Goal: Information Seeking & Learning: Learn about a topic

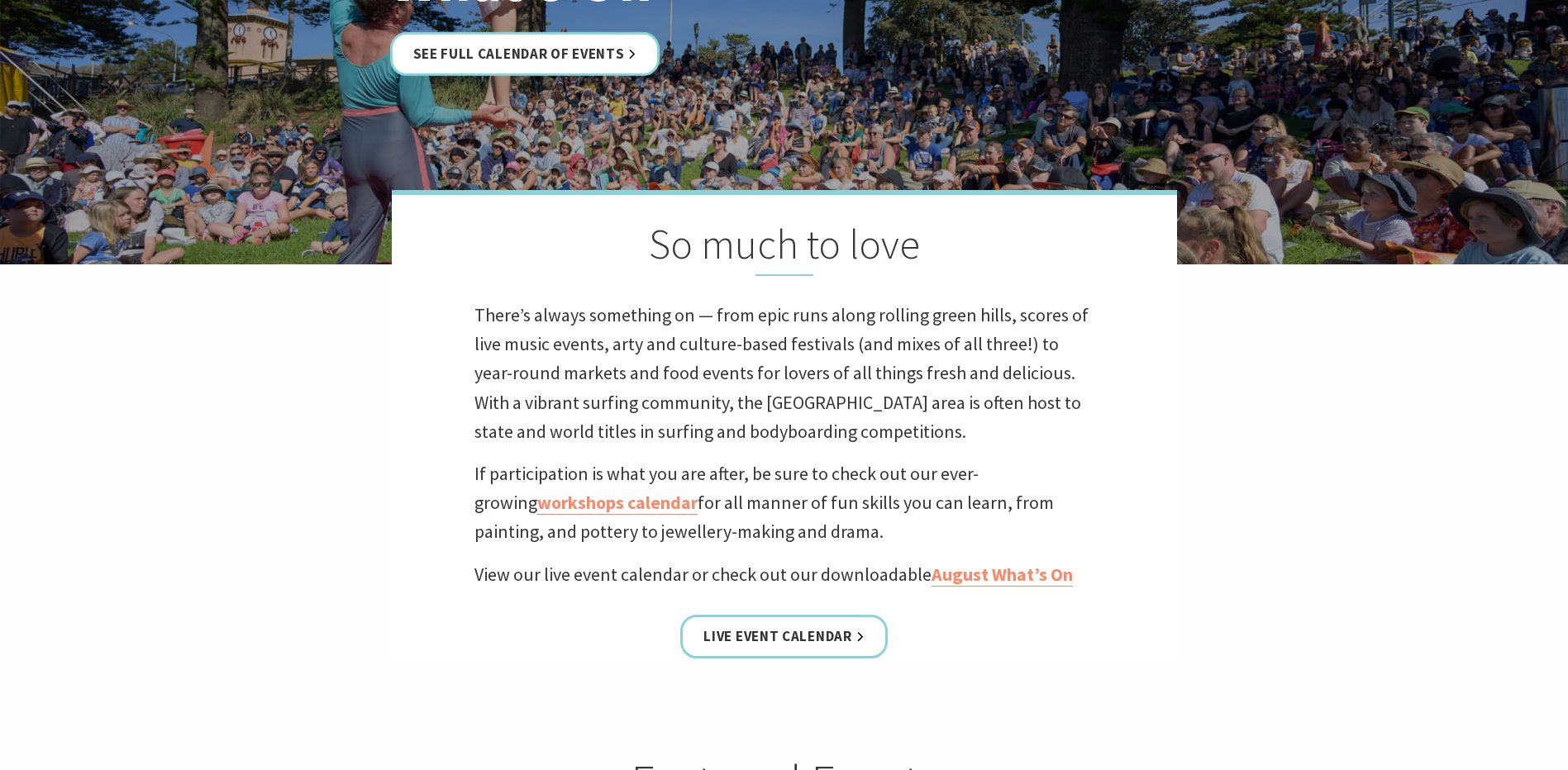
scroll to position [165, 0]
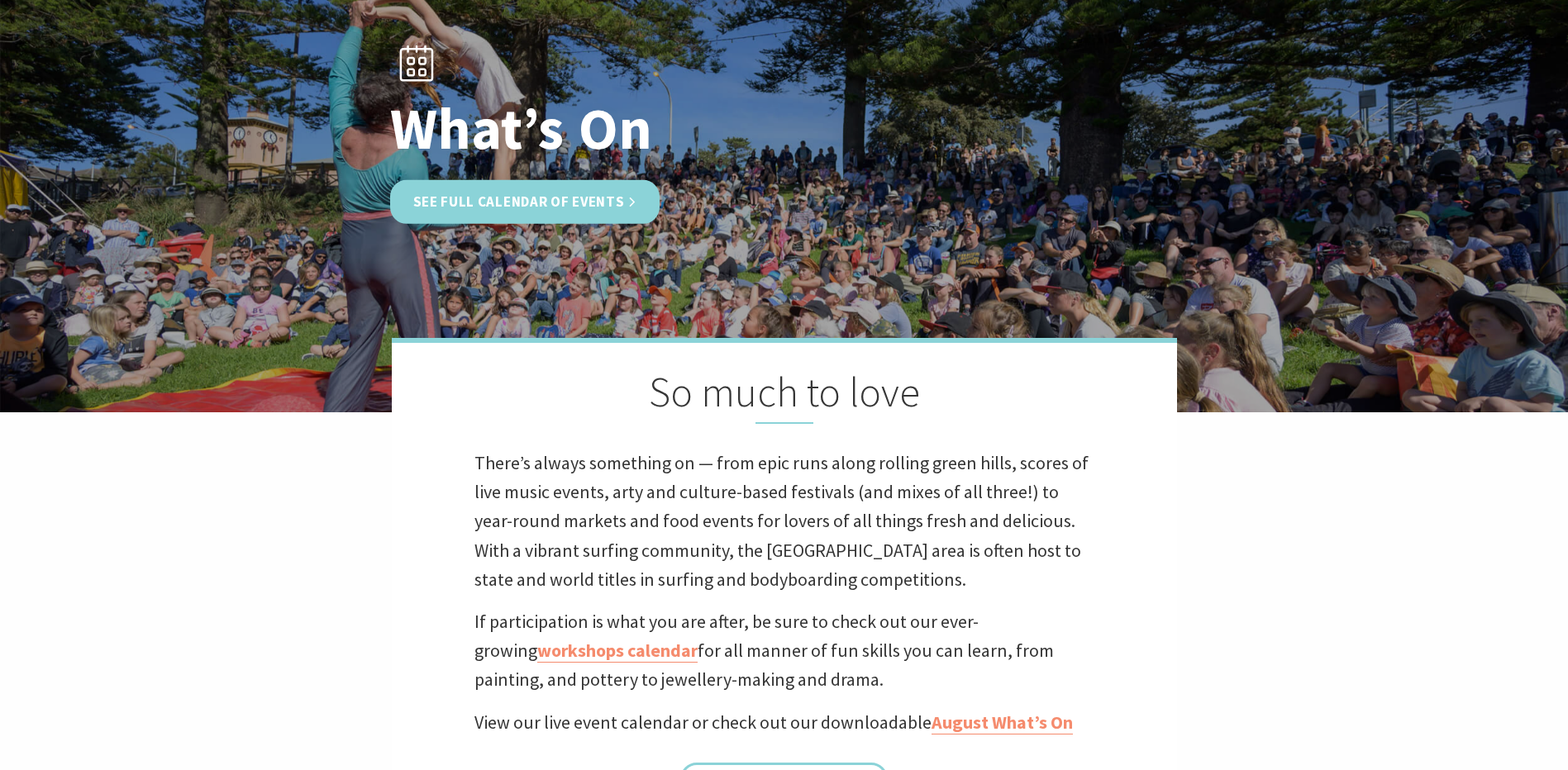
click at [583, 200] on link "See Full Calendar of Events" at bounding box center [526, 202] width 270 height 44
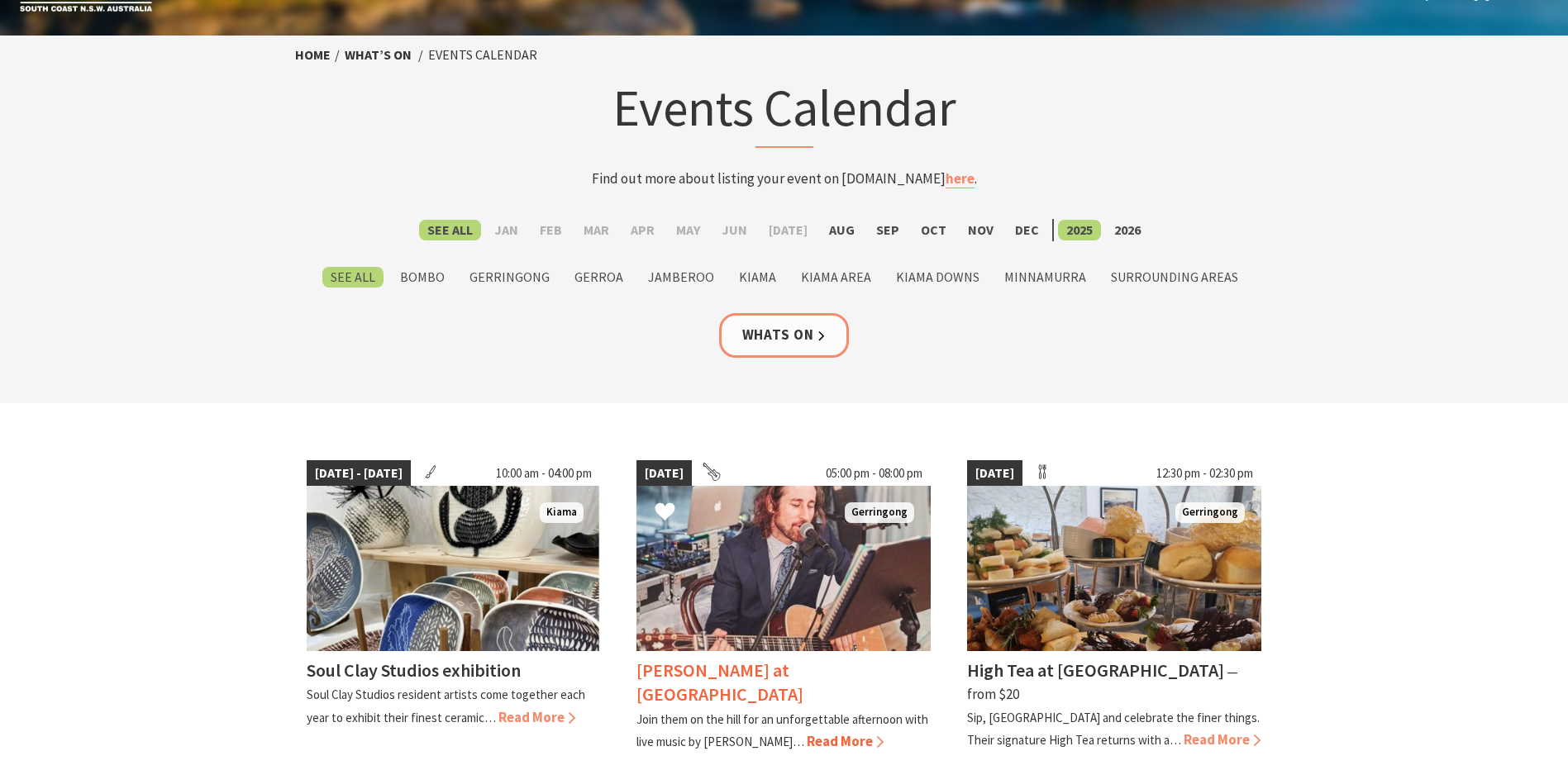
scroll to position [82, 0]
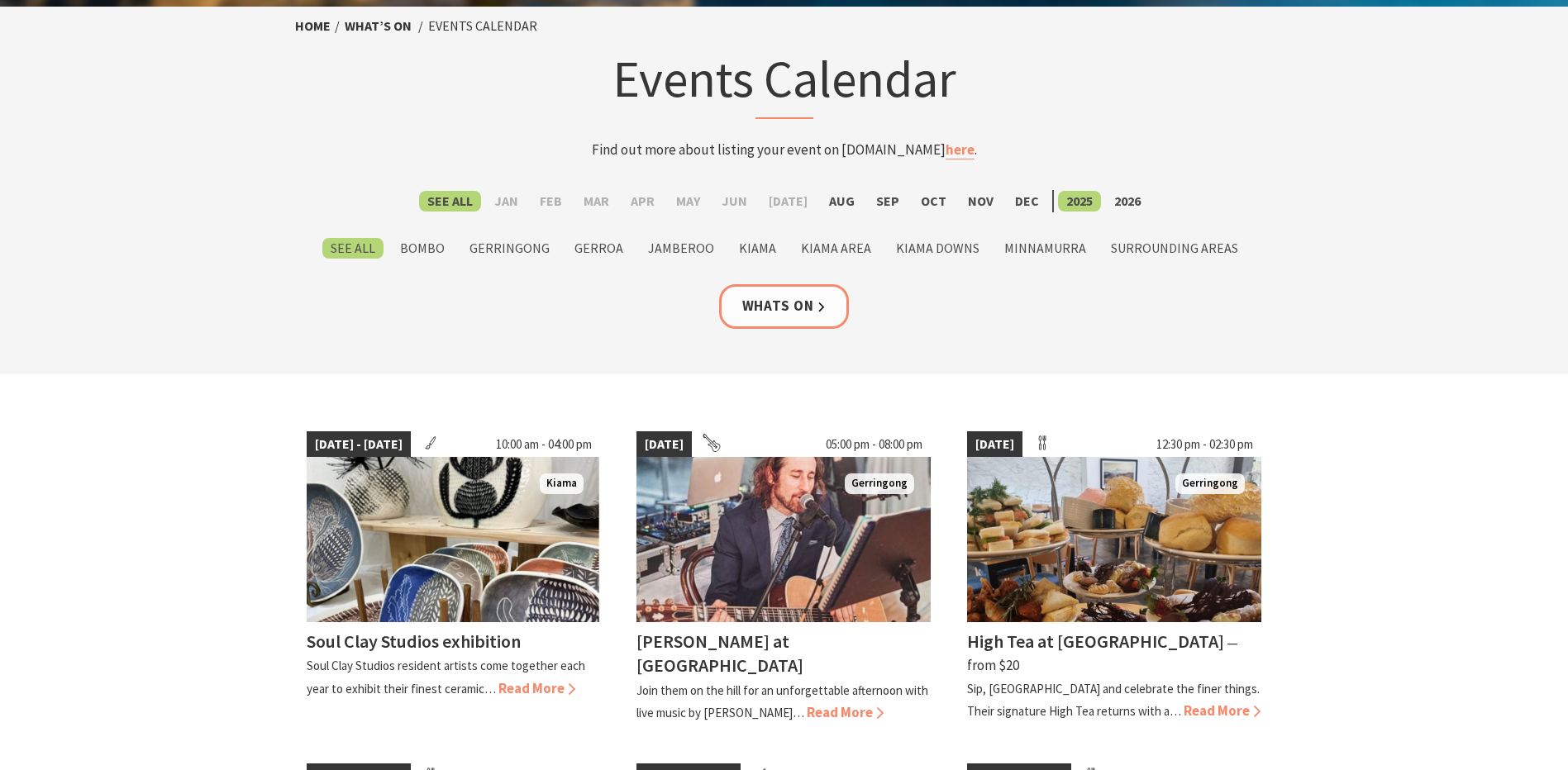
click at [722, 338] on section "Home What’s On Events Calendar Events Calendar Find out more about listing your…" at bounding box center [784, 191] width 1568 height 368
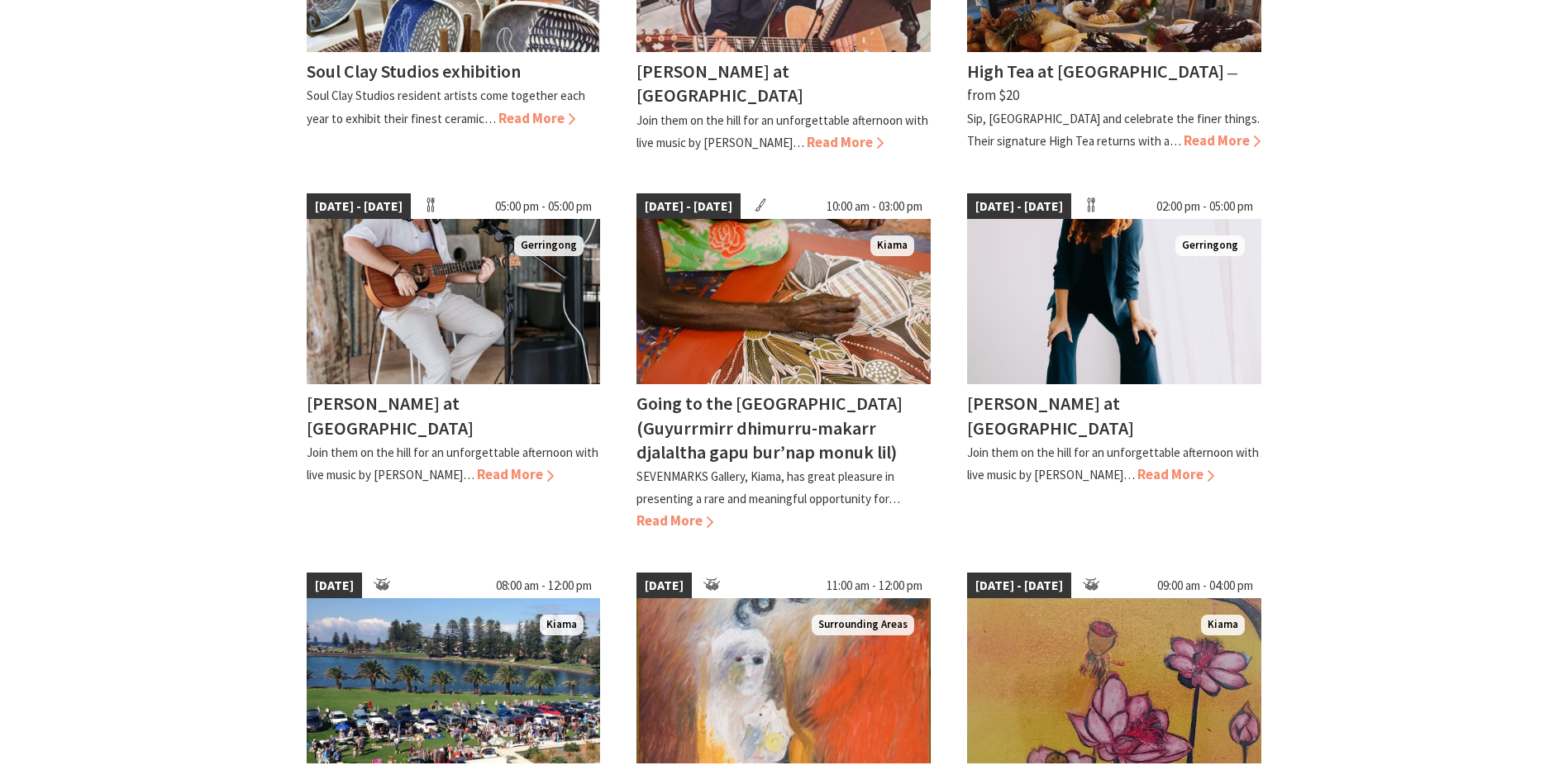
scroll to position [827, 0]
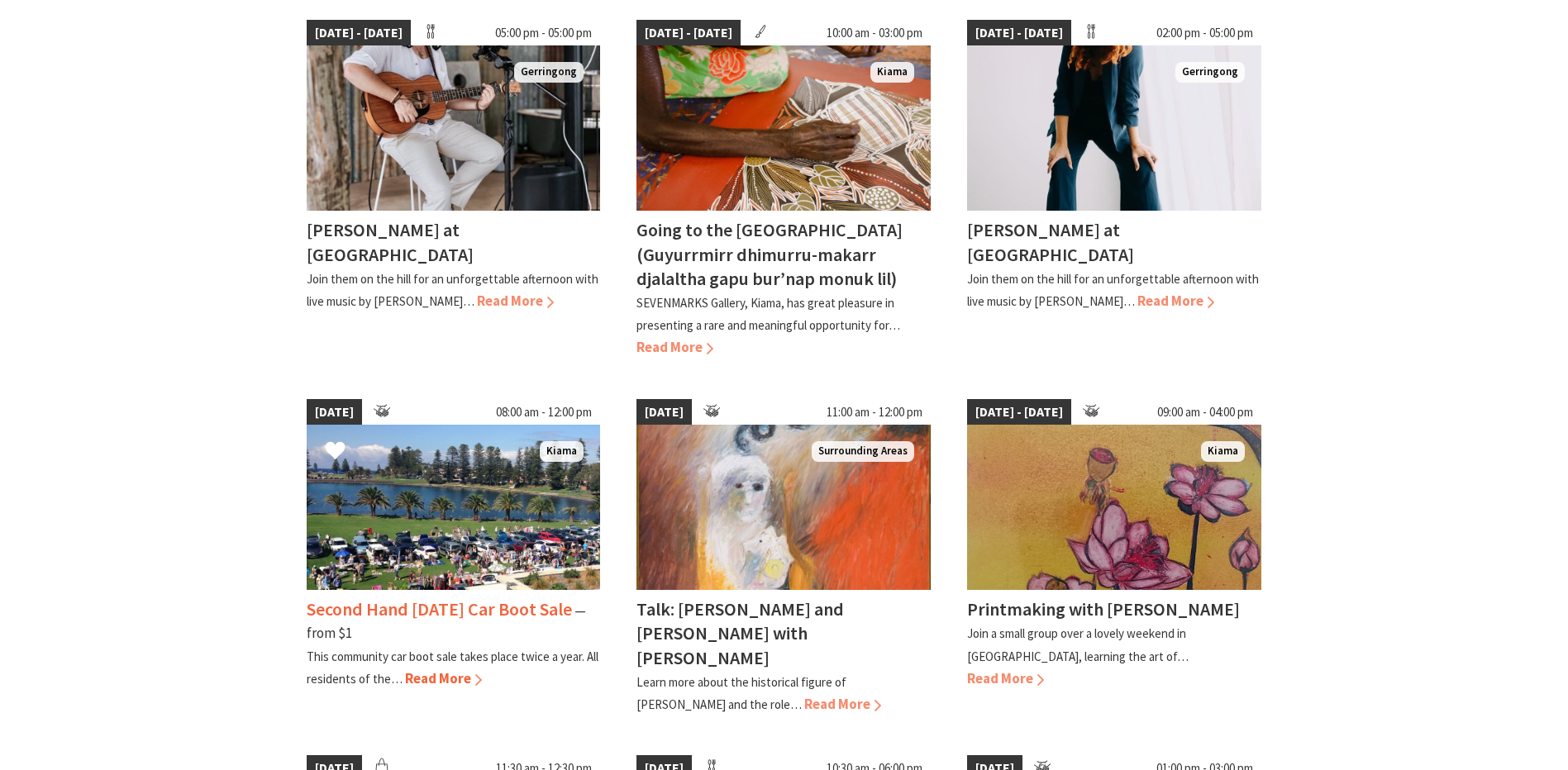
click at [455, 613] on h4 "Second Hand Saturday Car Boot Sale" at bounding box center [439, 609] width 266 height 23
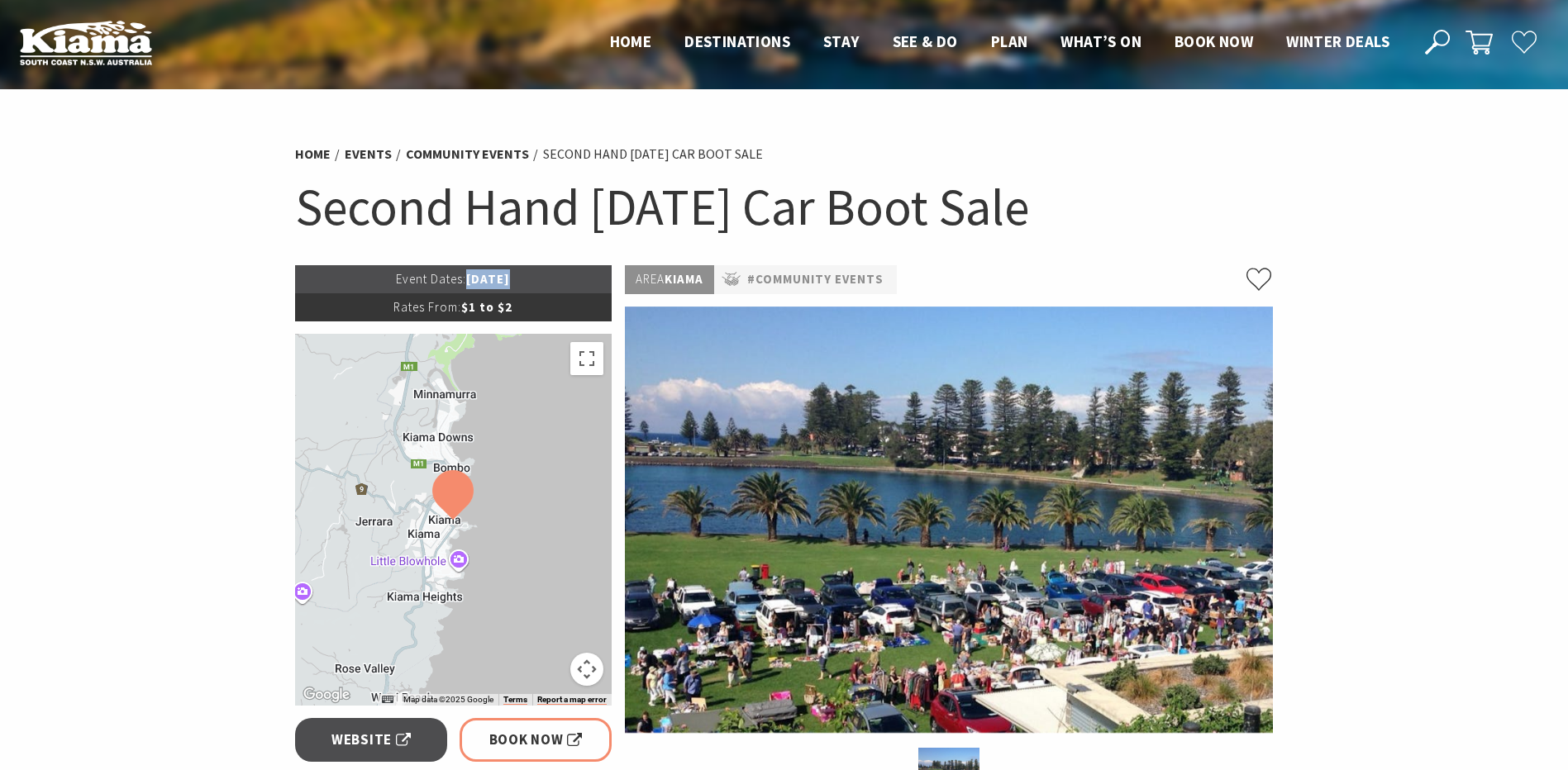
drag, startPoint x: 457, startPoint y: 279, endPoint x: 496, endPoint y: 282, distance: 39.1
click at [496, 282] on p "Event Dates: 06 Sep 2025" at bounding box center [454, 279] width 317 height 28
click at [1384, 468] on section "Home Events Community Events Second Hand Saturday Car Boot Sale Second Hand Sat…" at bounding box center [784, 737] width 1568 height 1296
click at [1429, 341] on section "Home Events Community Events Second Hand Saturday Car Boot Sale Second Hand Sat…" at bounding box center [784, 737] width 1568 height 1296
click at [1416, 321] on section "Home Events Community Events Second Hand Saturday Car Boot Sale Second Hand Sat…" at bounding box center [784, 737] width 1568 height 1296
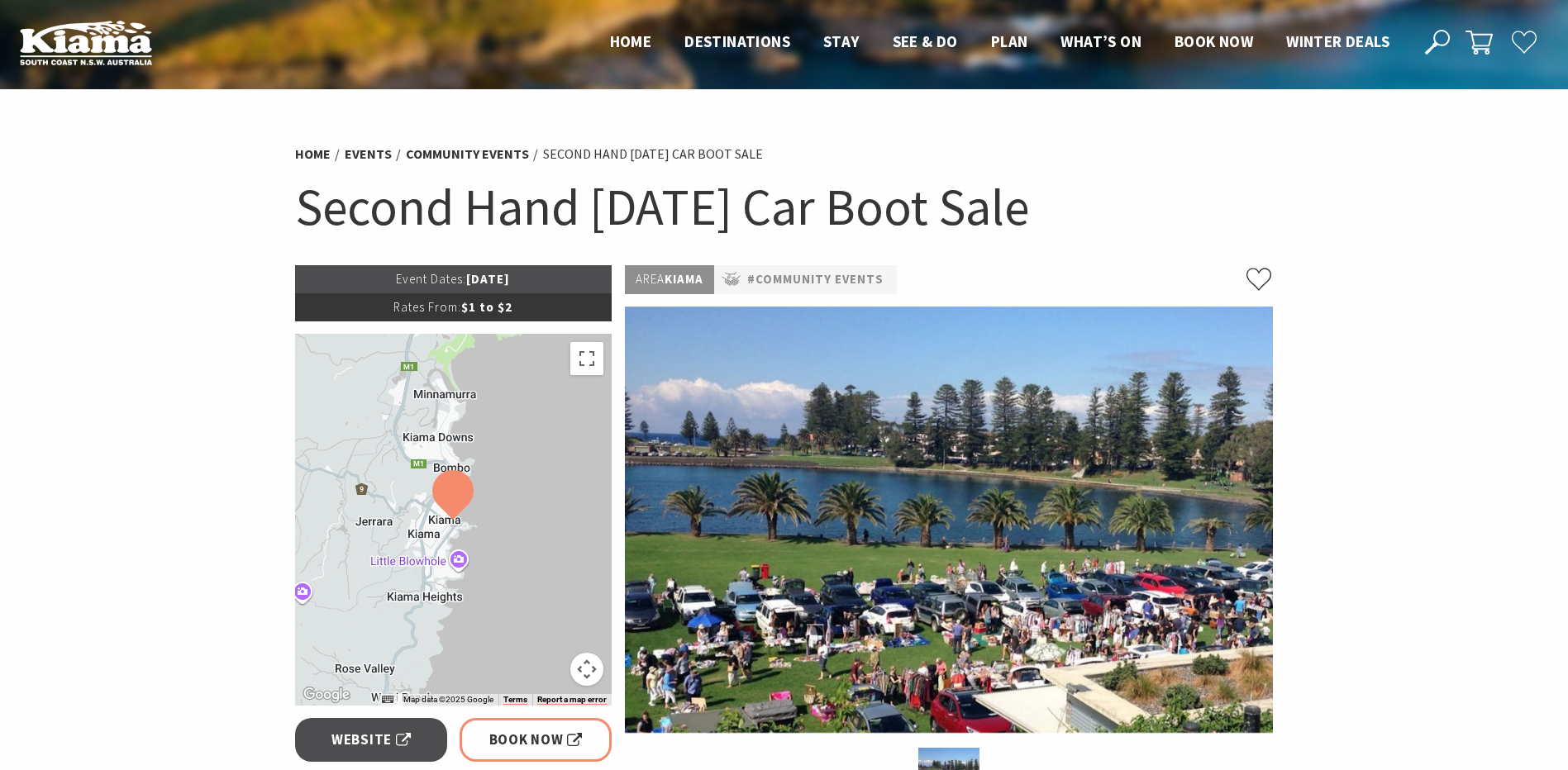
drag, startPoint x: 1104, startPoint y: 224, endPoint x: 101, endPoint y: 20, distance: 1023.5
click at [501, 117] on section "Home Events Community Events Second Hand Saturday Car Boot Sale Second Hand Sat…" at bounding box center [784, 737] width 1568 height 1296
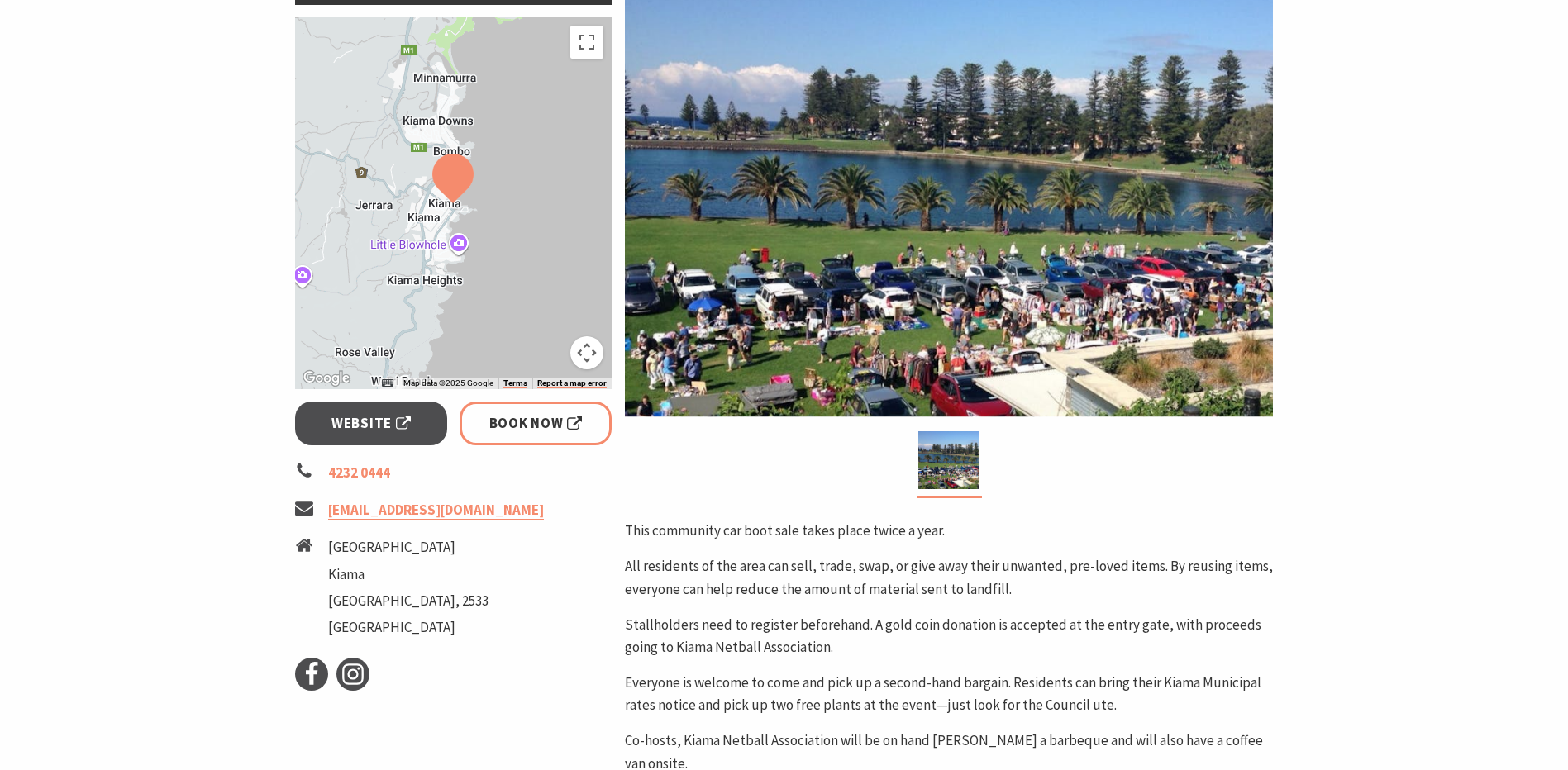
scroll to position [331, 0]
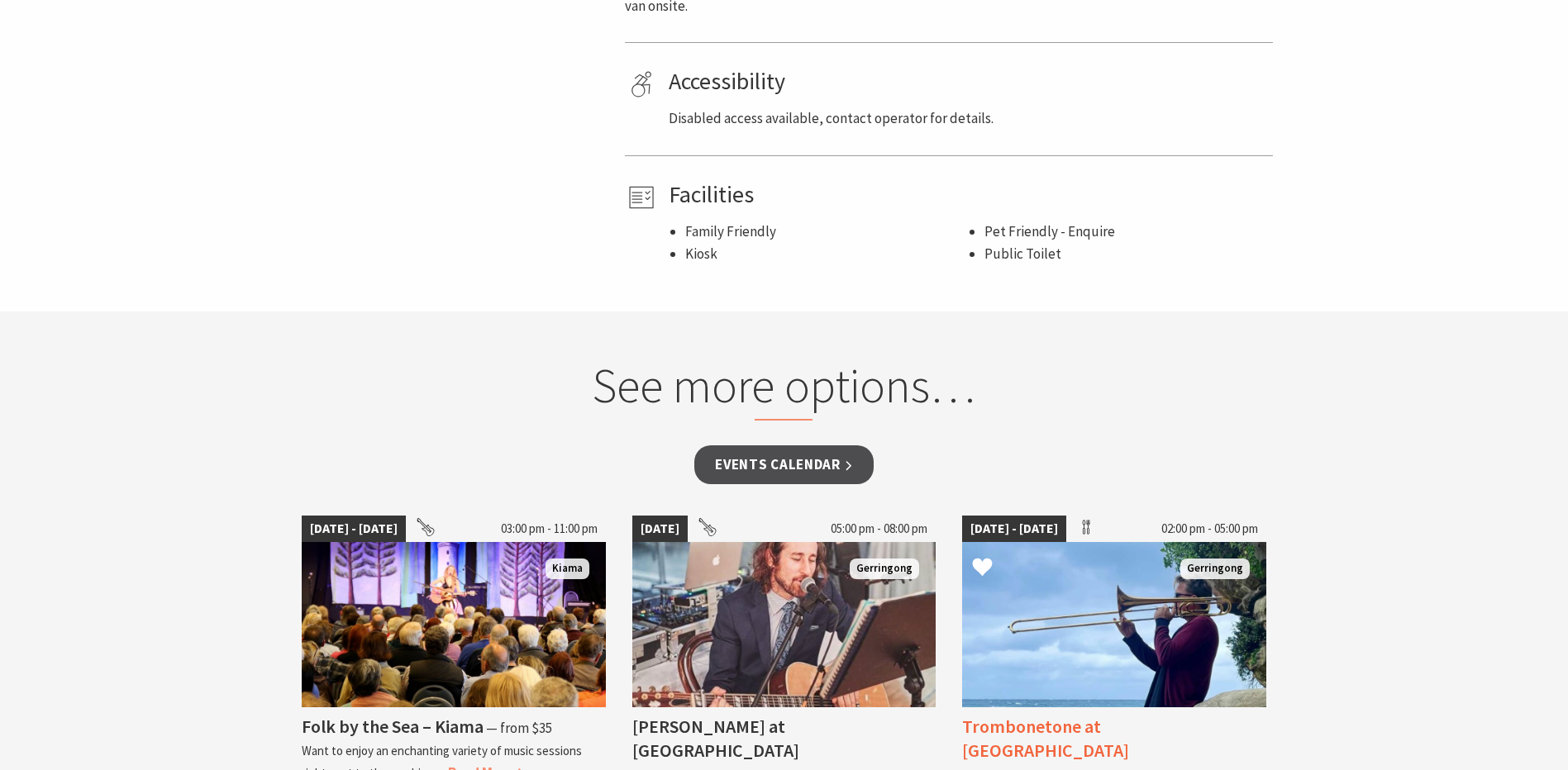
drag, startPoint x: 1103, startPoint y: 479, endPoint x: 1130, endPoint y: 611, distance: 134.7
click at [1116, 638] on div "Home Events Community Events Second Hand Saturday Car Boot Sale Second Hand Sat…" at bounding box center [784, 210] width 1568 height 2568
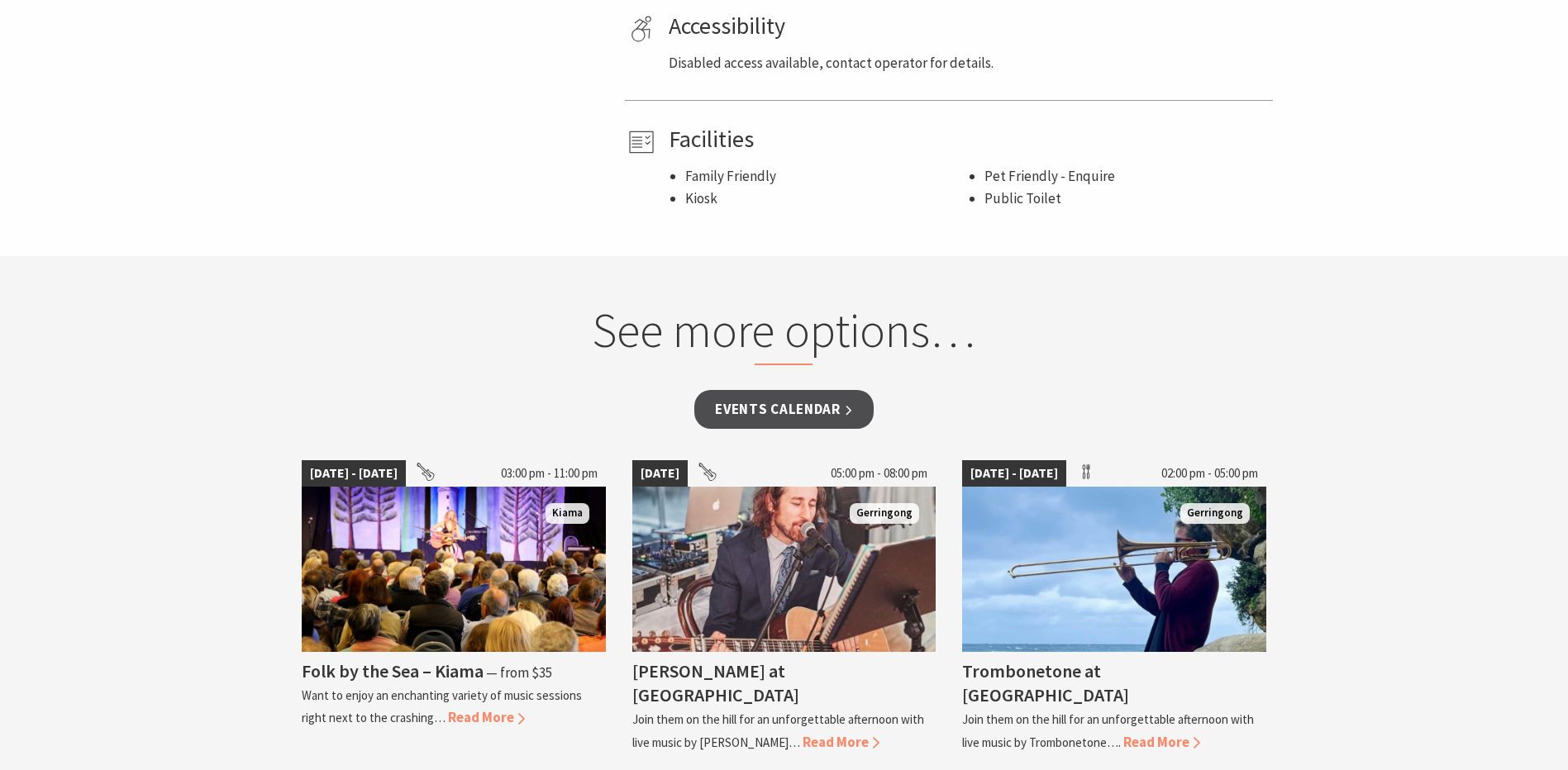
scroll to position [1074, 0]
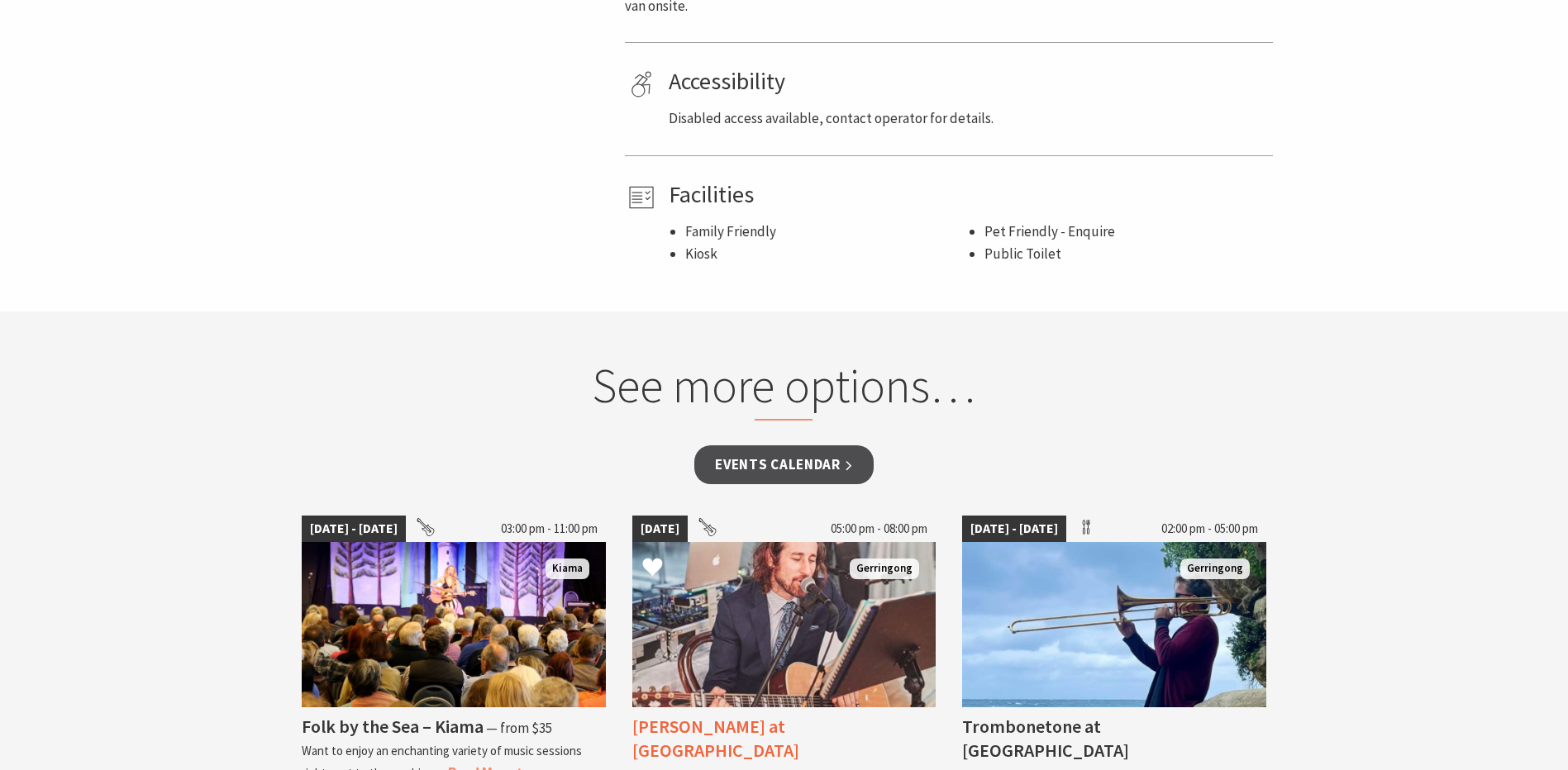
click at [809, 676] on img at bounding box center [784, 624] width 304 height 165
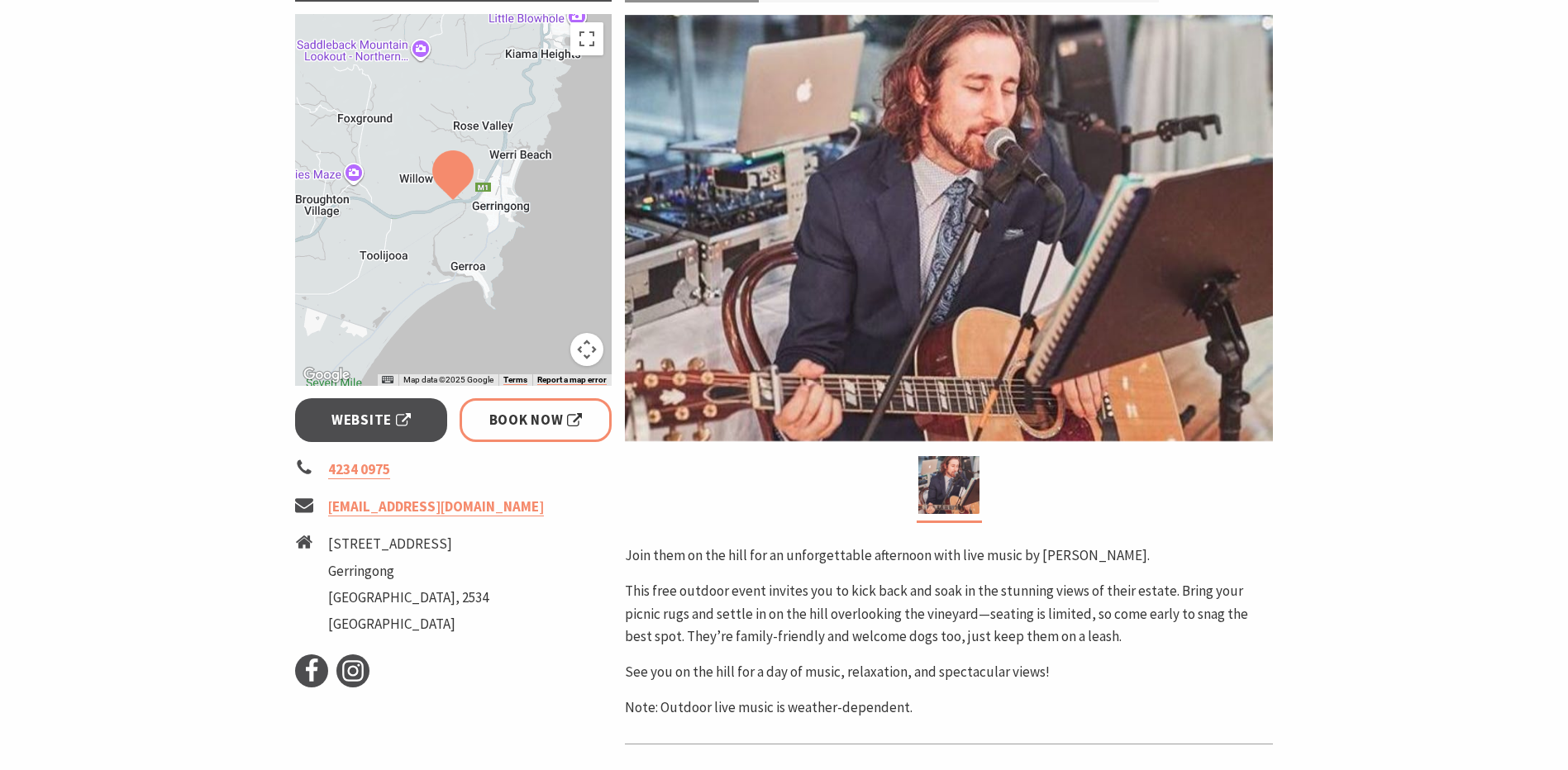
scroll to position [331, 0]
